Goal: Task Accomplishment & Management: Use online tool/utility

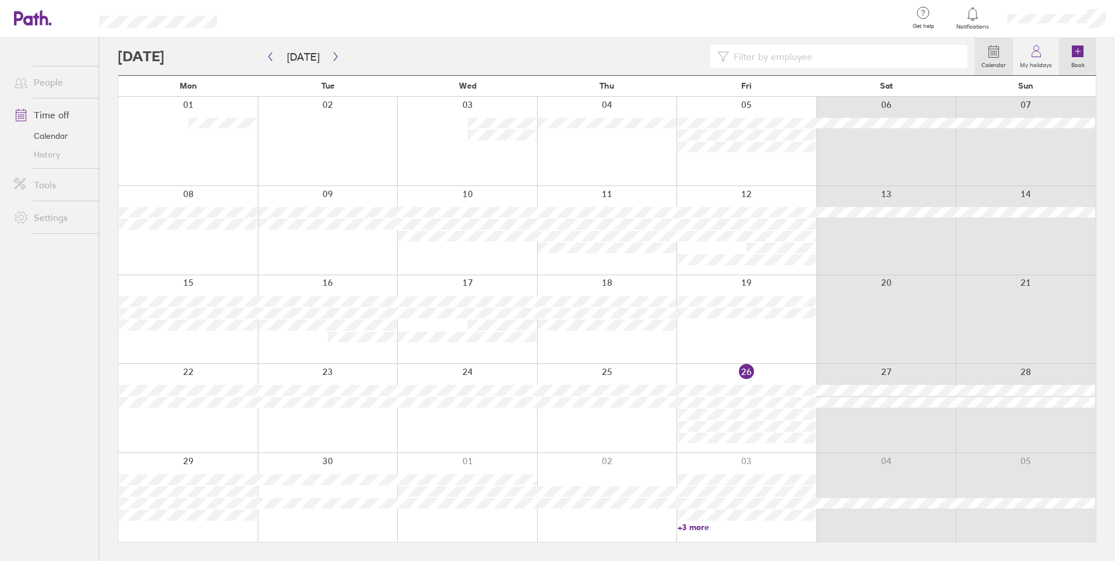
click at [1075, 50] on icon at bounding box center [1078, 51] width 12 height 12
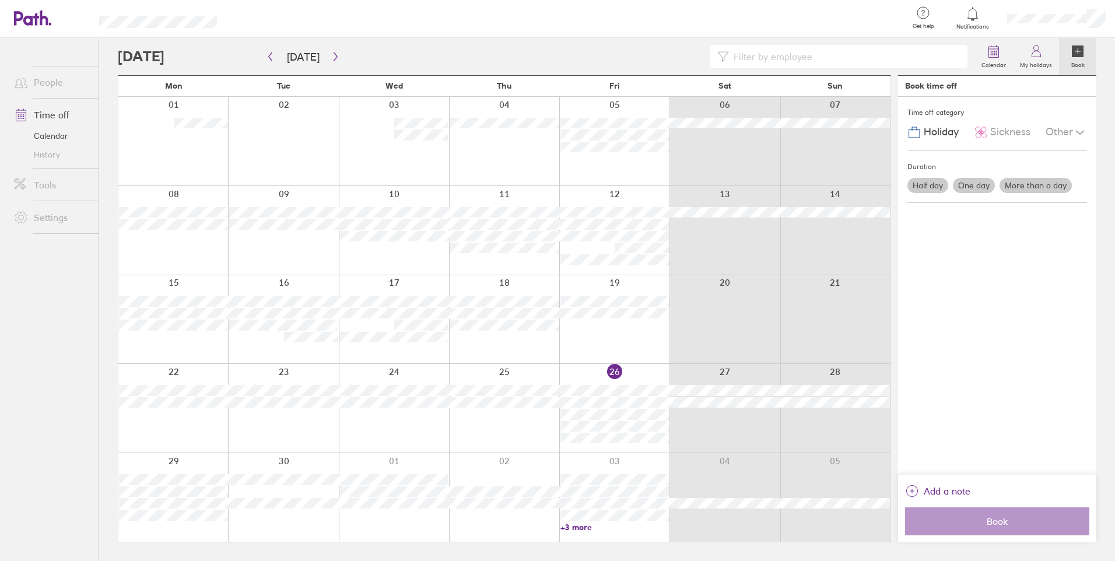
click at [970, 191] on label "One day" at bounding box center [974, 185] width 42 height 15
click at [0, 0] on input "One day" at bounding box center [0, 0] width 0 height 0
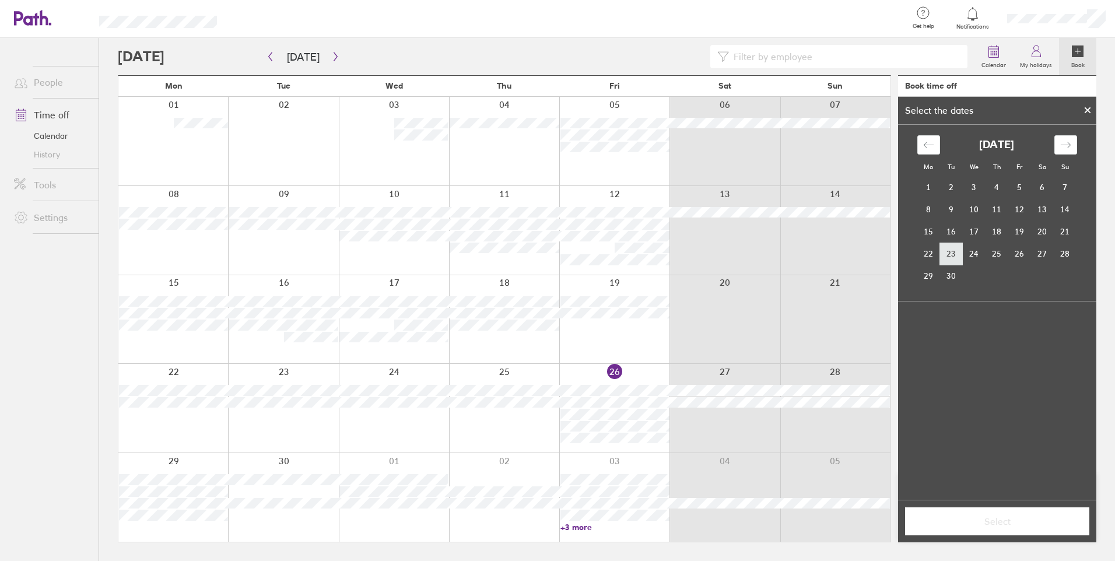
click at [950, 251] on td "23" at bounding box center [951, 254] width 23 height 22
click at [982, 517] on span "Select" at bounding box center [997, 521] width 168 height 10
